Goal: Task Accomplishment & Management: Manage account settings

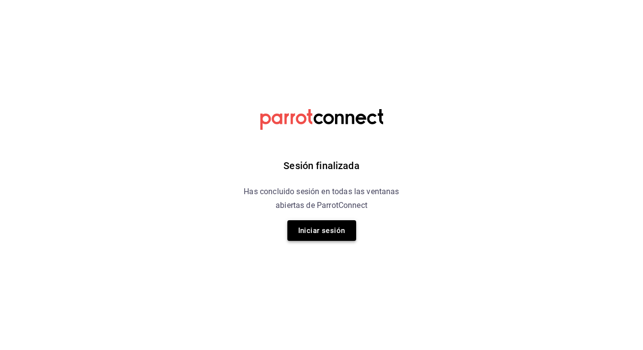
click at [316, 229] on button "Iniciar sesión" at bounding box center [321, 230] width 69 height 21
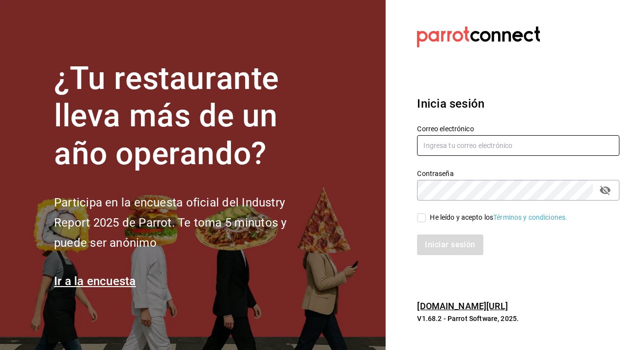
type input "[EMAIL_ADDRESS][DOMAIN_NAME]"
click at [422, 215] on input "He leído y acepto los Términos y condiciones." at bounding box center [421, 217] width 9 height 9
checkbox input "true"
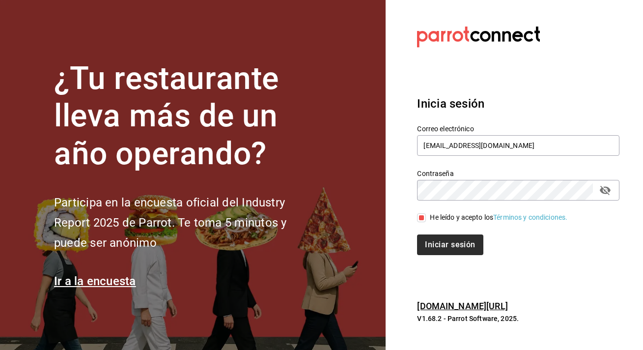
click at [441, 250] on button "Iniciar sesión" at bounding box center [450, 244] width 66 height 21
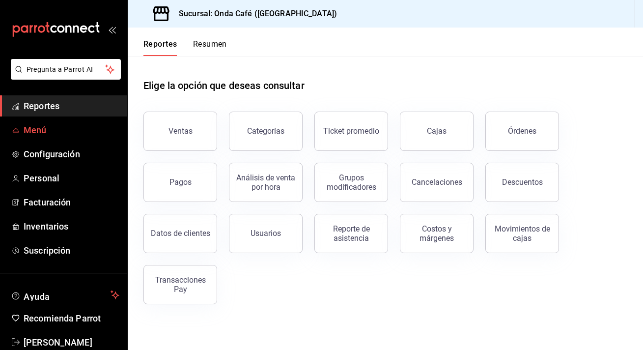
click at [42, 126] on span "Menú" at bounding box center [72, 129] width 96 height 13
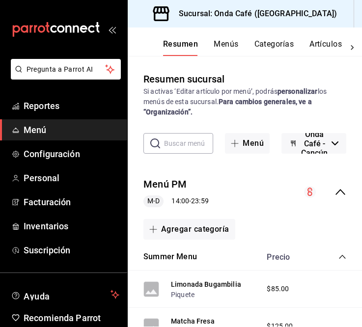
click at [59, 130] on span "Menú" at bounding box center [72, 129] width 96 height 13
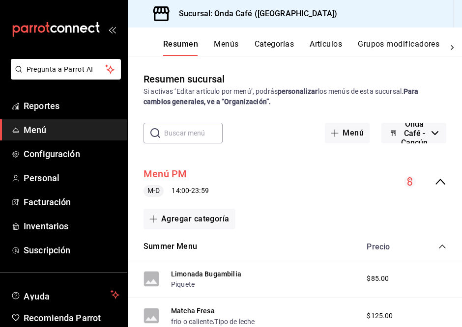
click at [172, 173] on button "Menú PM" at bounding box center [165, 174] width 44 height 14
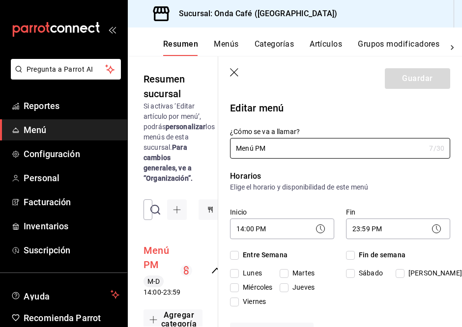
checkbox input "true"
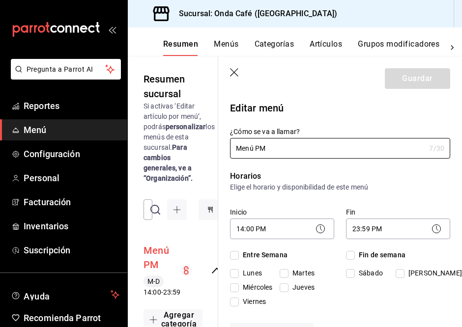
checkbox input "true"
click at [229, 69] on header "Guardar" at bounding box center [340, 77] width 244 height 40
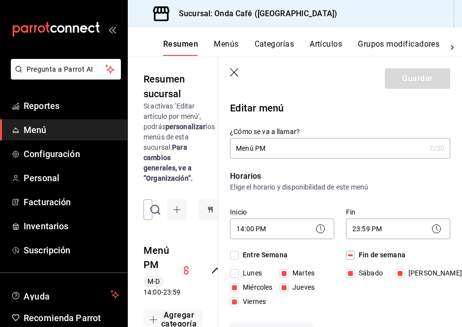
click at [236, 71] on icon "button" at bounding box center [235, 73] width 10 height 10
checkbox input "false"
type input "1755536230242"
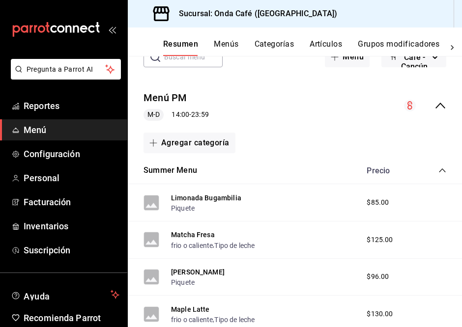
scroll to position [49, 0]
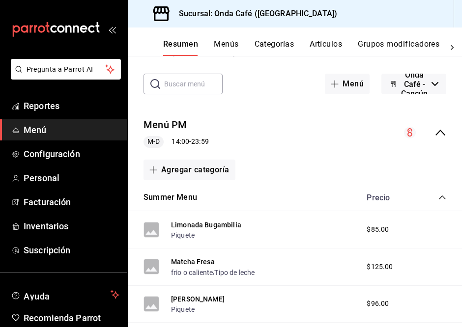
click at [444, 132] on icon "collapse-menu-row" at bounding box center [440, 133] width 12 height 12
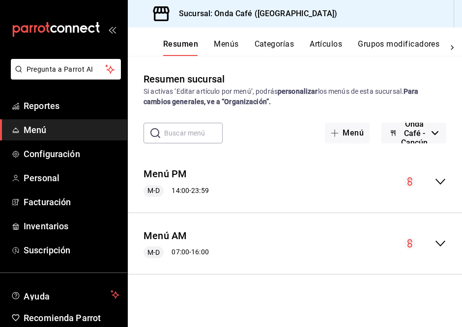
scroll to position [0, 0]
click at [290, 232] on div "Menú AM M-D 07:00 - 16:00" at bounding box center [295, 244] width 334 height 46
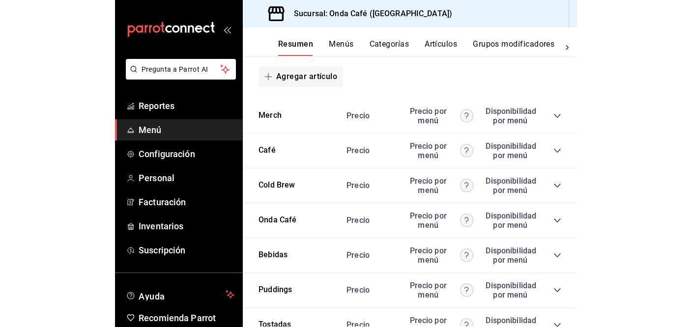
scroll to position [752, 0]
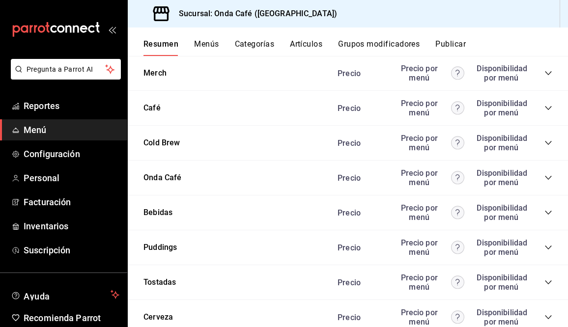
click at [455, 80] on circle at bounding box center [457, 73] width 13 height 13
click at [252, 251] on div "Puddings Precio Precio por menú Disponibilidad por menú" at bounding box center [348, 247] width 440 height 35
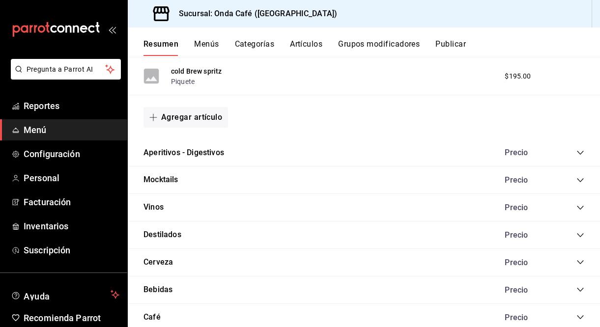
scroll to position [650, 0]
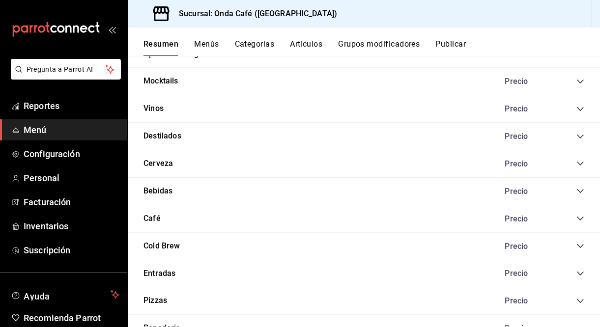
click at [207, 44] on button "Menús" at bounding box center [206, 47] width 25 height 17
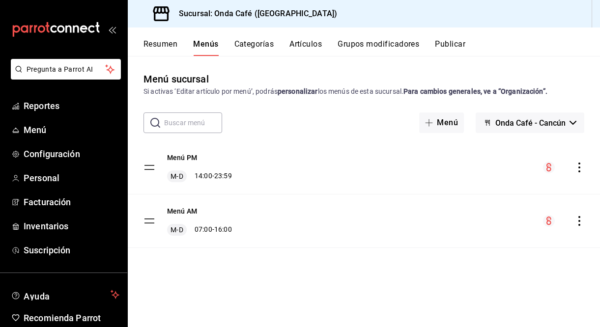
click at [353, 203] on div "Menú AM M-D 07:00 - 16:00" at bounding box center [364, 221] width 472 height 53
click at [155, 219] on div "Menú AM M-D 07:00 - 16:00" at bounding box center [187, 220] width 88 height 29
click at [432, 190] on div "Menú PM M-D 14:00 - 23:59" at bounding box center [364, 167] width 472 height 53
click at [440, 226] on div "Menú AM M-D 07:00 - 16:00" at bounding box center [364, 221] width 472 height 53
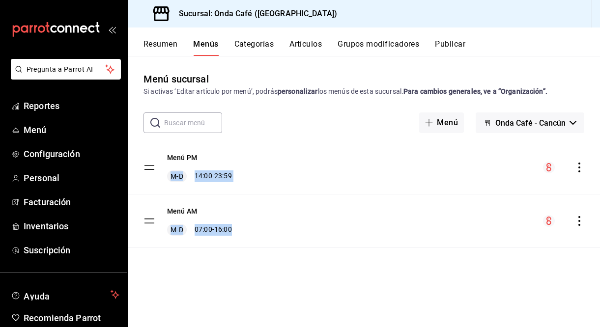
click at [437, 226] on div "Menú AM M-D 07:00 - 16:00" at bounding box center [364, 221] width 472 height 53
click at [293, 287] on div "Menú sucursal Si activas ‘Editar artículo por menú’, podrás personalizar los me…" at bounding box center [364, 199] width 472 height 255
click at [290, 225] on div "Menú AM M-D 07:00 - 16:00" at bounding box center [364, 221] width 472 height 53
click at [292, 284] on div "Menú sucursal Si activas ‘Editar artículo por menú’, podrás personalizar los me…" at bounding box center [364, 199] width 472 height 255
